Goal: Navigation & Orientation: Find specific page/section

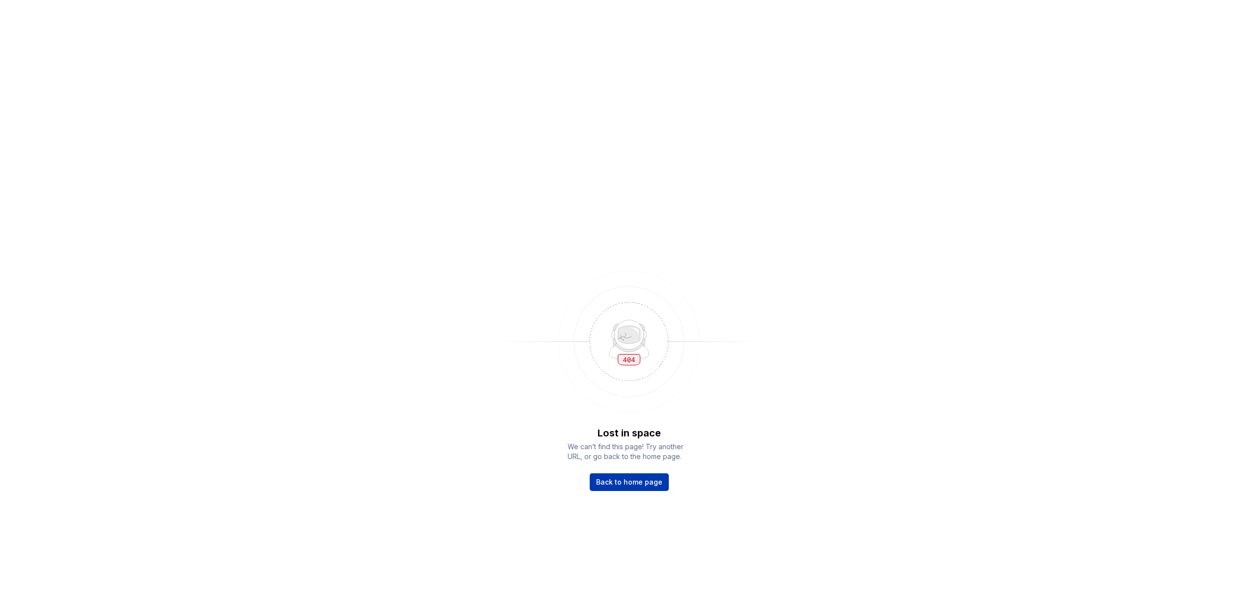
click at [635, 477] on span "Back to home page" at bounding box center [629, 482] width 66 height 10
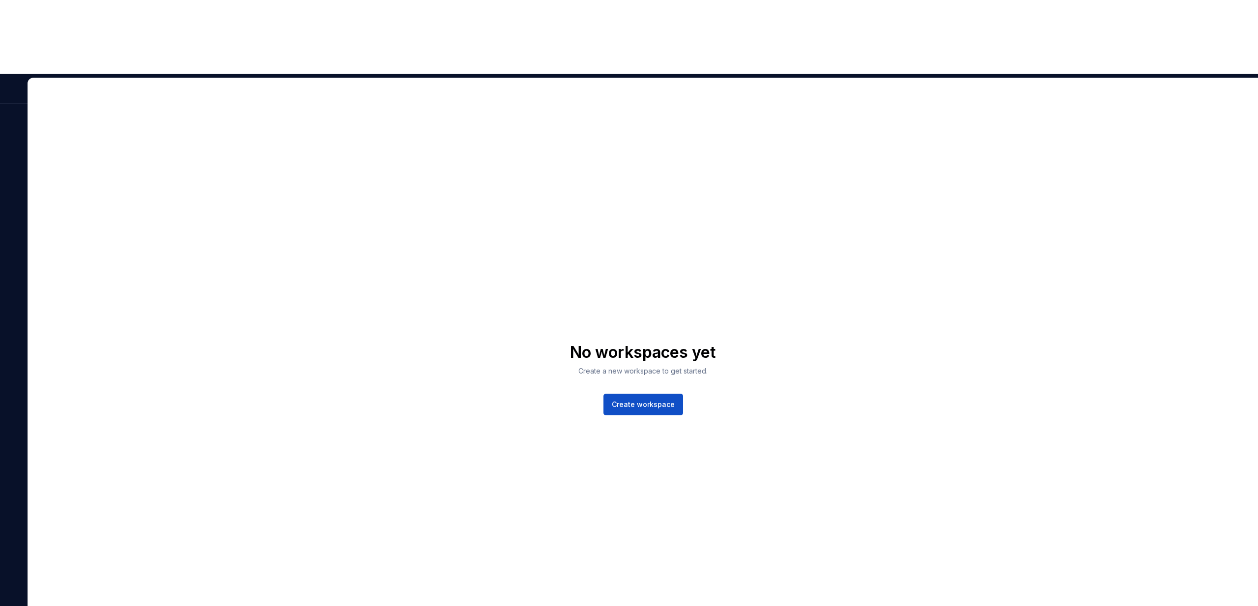
click at [71, 78] on div "No workspaces yet Create a new workspace to get started. Create workspace" at bounding box center [643, 379] width 1230 height 602
